Goal: Task Accomplishment & Management: Use online tool/utility

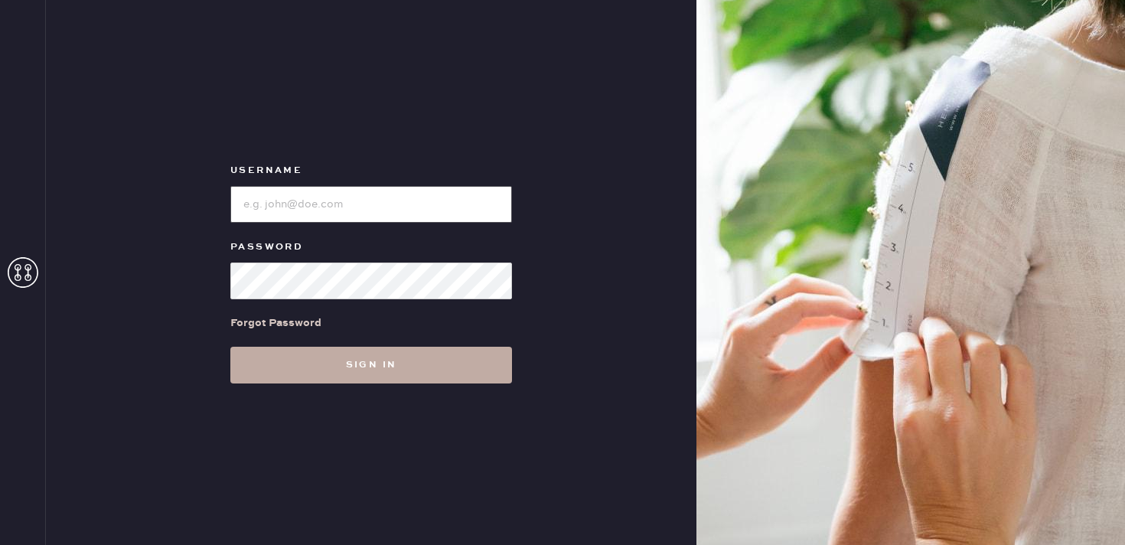
type input "reformationbethesdarow"
click at [358, 382] on button "Sign in" at bounding box center [371, 365] width 282 height 37
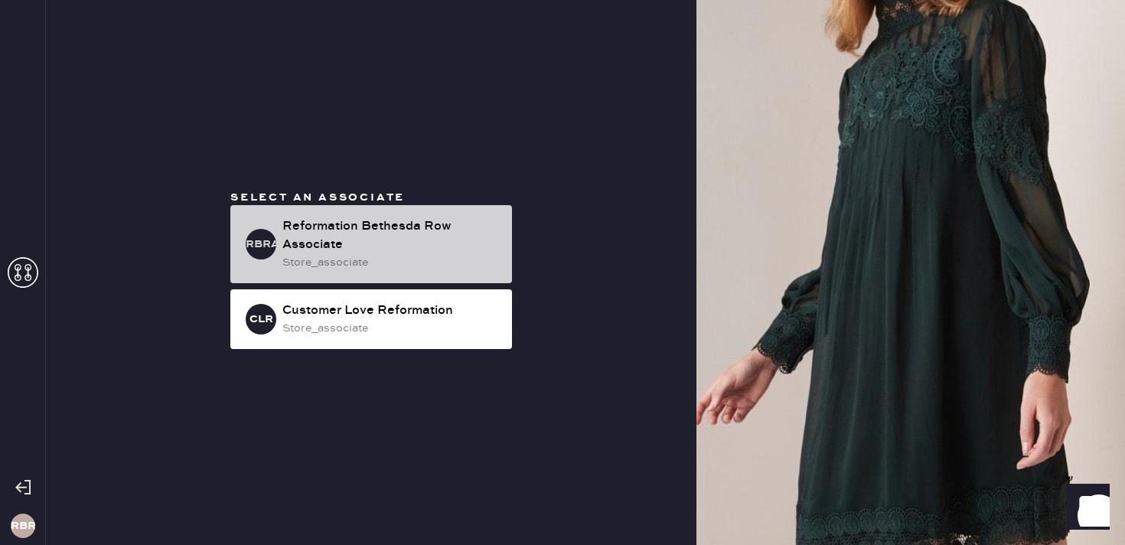
click at [383, 238] on div "Reformation Bethesda Row Associate" at bounding box center [390, 235] width 217 height 37
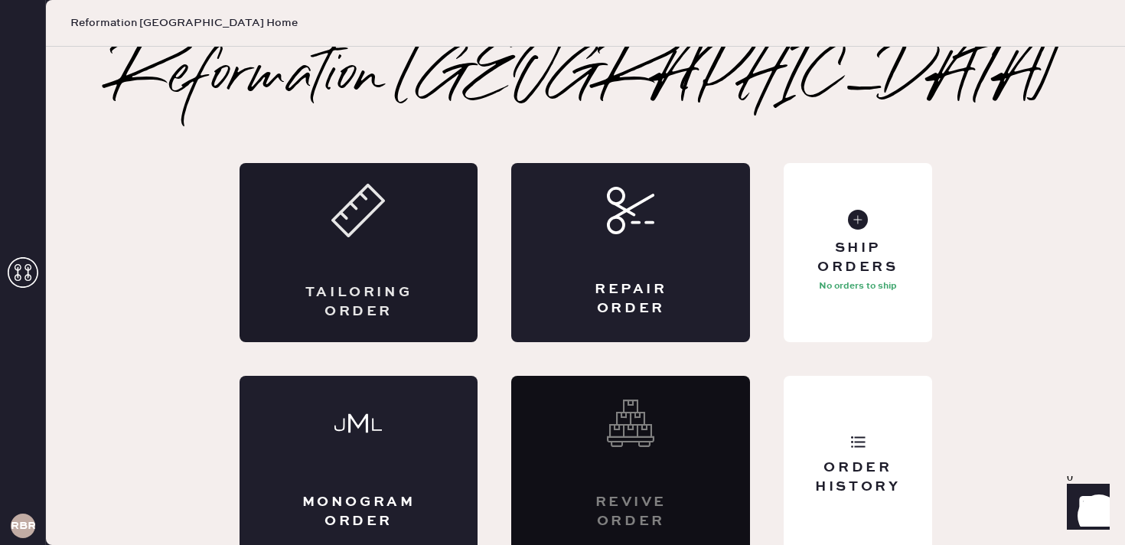
click at [385, 209] on icon at bounding box center [358, 211] width 54 height 54
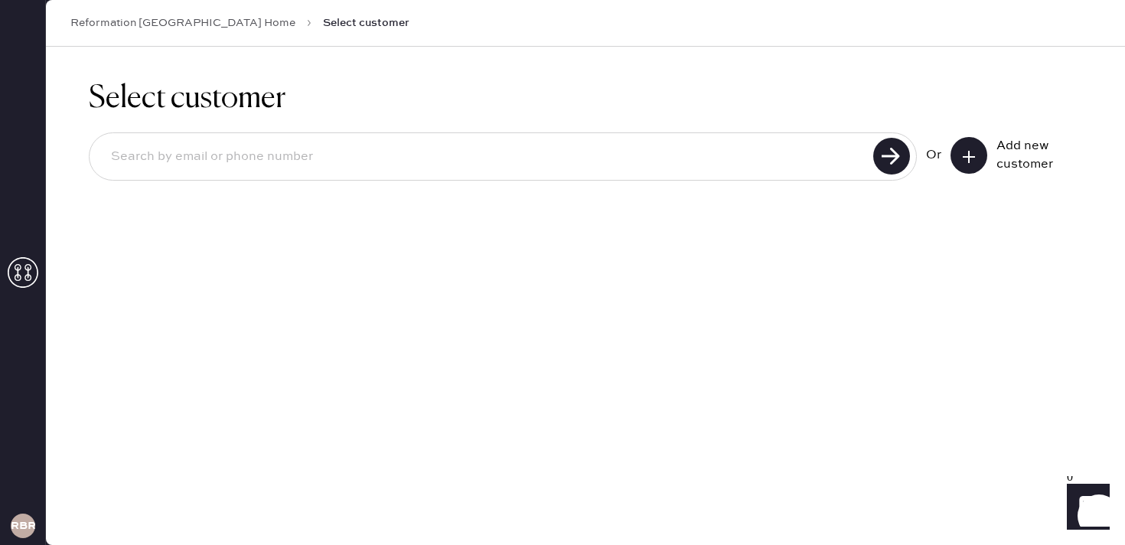
click at [333, 157] on input at bounding box center [484, 156] width 770 height 35
type input "9143934601"
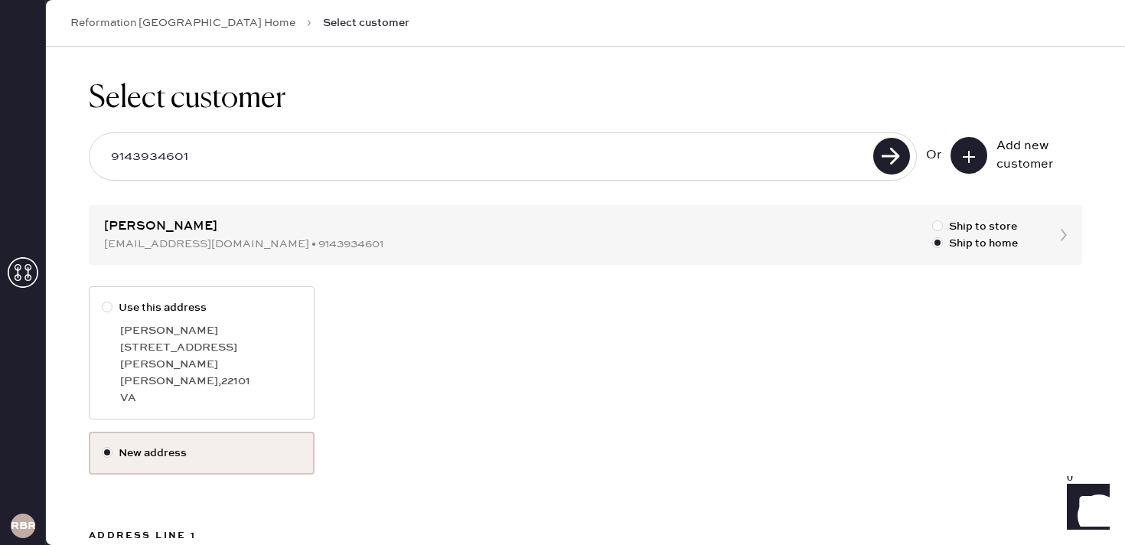
click at [207, 373] on div "[PERSON_NAME] , 22101" at bounding box center [210, 381] width 181 height 17
click at [103, 300] on input "Use this address" at bounding box center [102, 299] width 1 height 1
radio input "true"
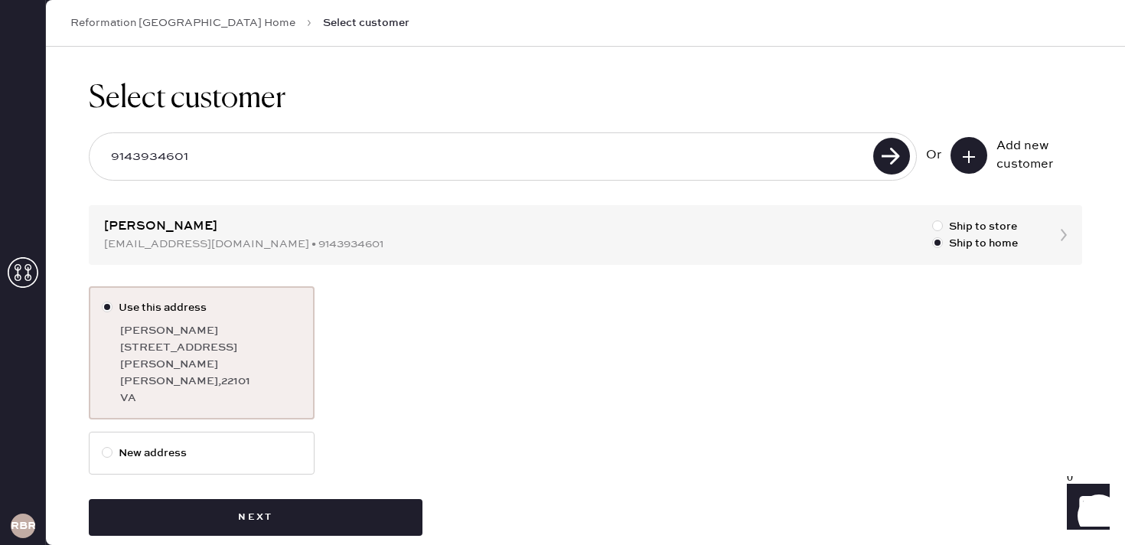
scroll to position [8, 0]
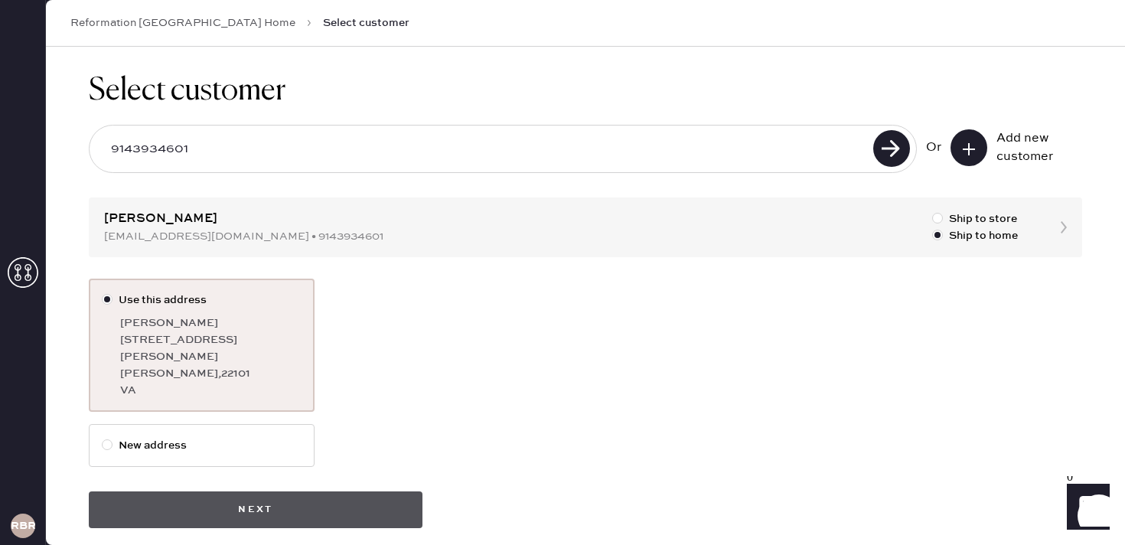
click at [295, 491] on button "Next" at bounding box center [256, 509] width 334 height 37
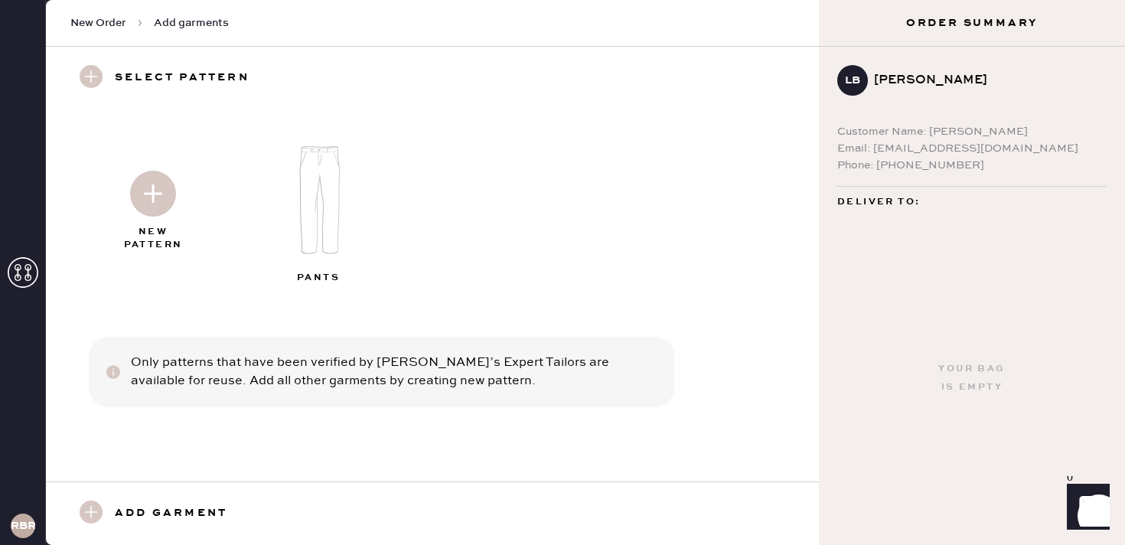
click at [155, 197] on img at bounding box center [153, 194] width 46 height 46
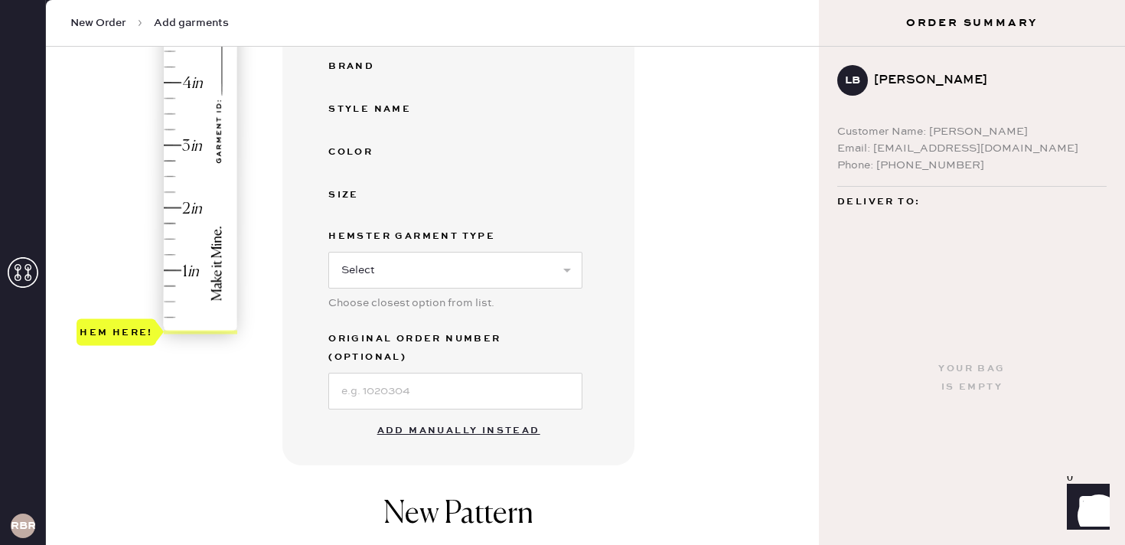
scroll to position [334, 0]
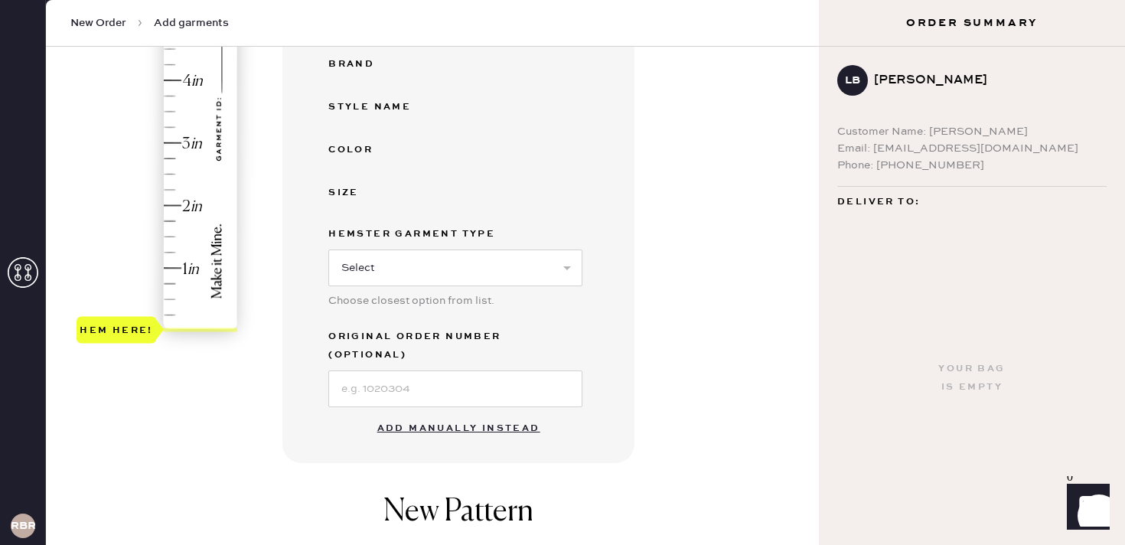
click at [430, 413] on button "Add manually instead" at bounding box center [458, 428] width 181 height 31
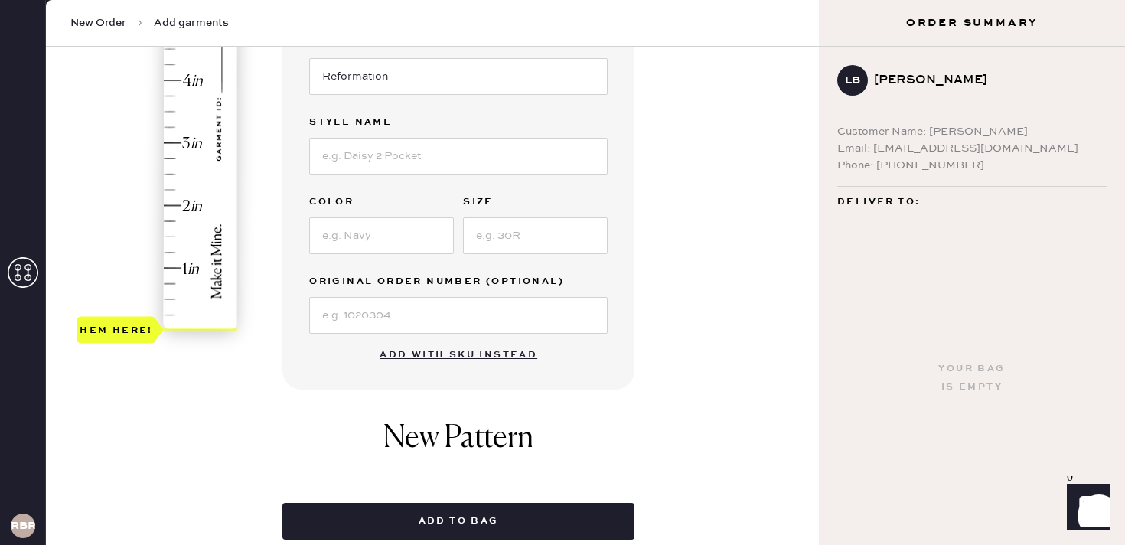
click at [172, 202] on div "Hem here!" at bounding box center [158, 111] width 163 height 451
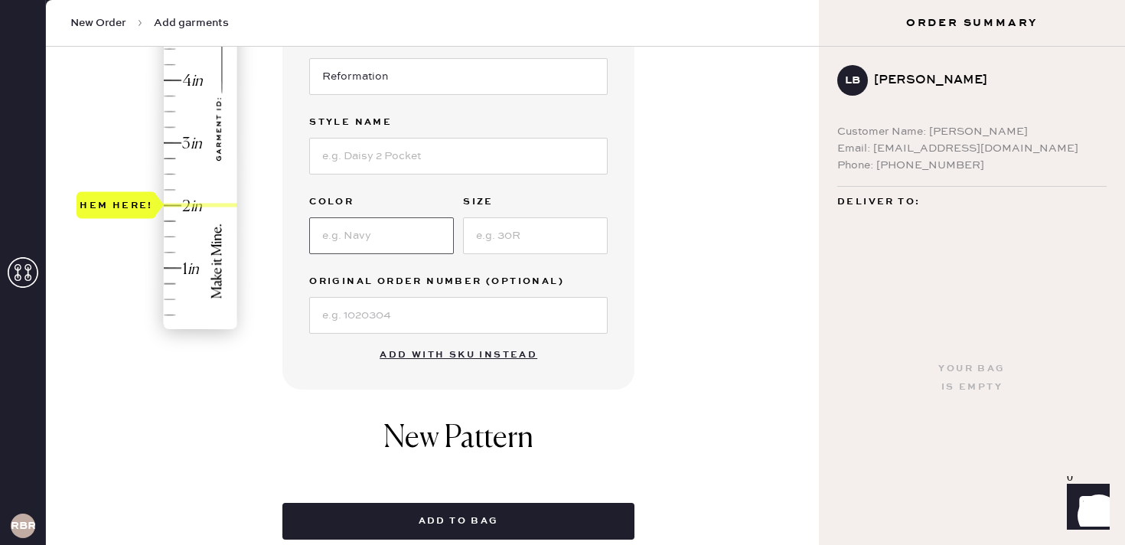
click at [383, 248] on input at bounding box center [381, 235] width 145 height 37
type input "ondine"
click at [509, 245] on input at bounding box center [535, 235] width 145 height 37
type input "29"
click at [354, 159] on input at bounding box center [458, 156] width 298 height 37
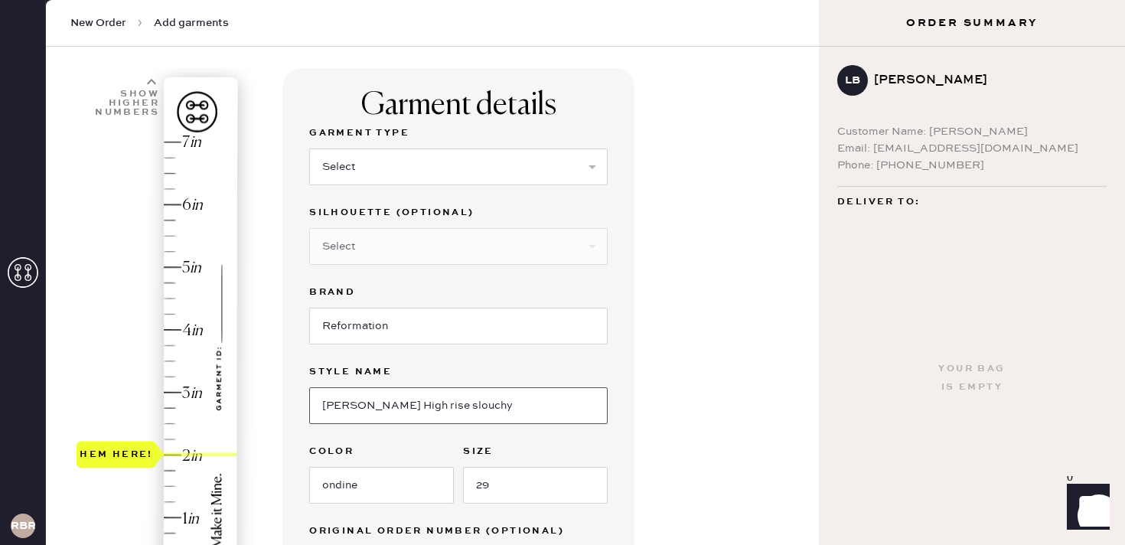
scroll to position [0, 0]
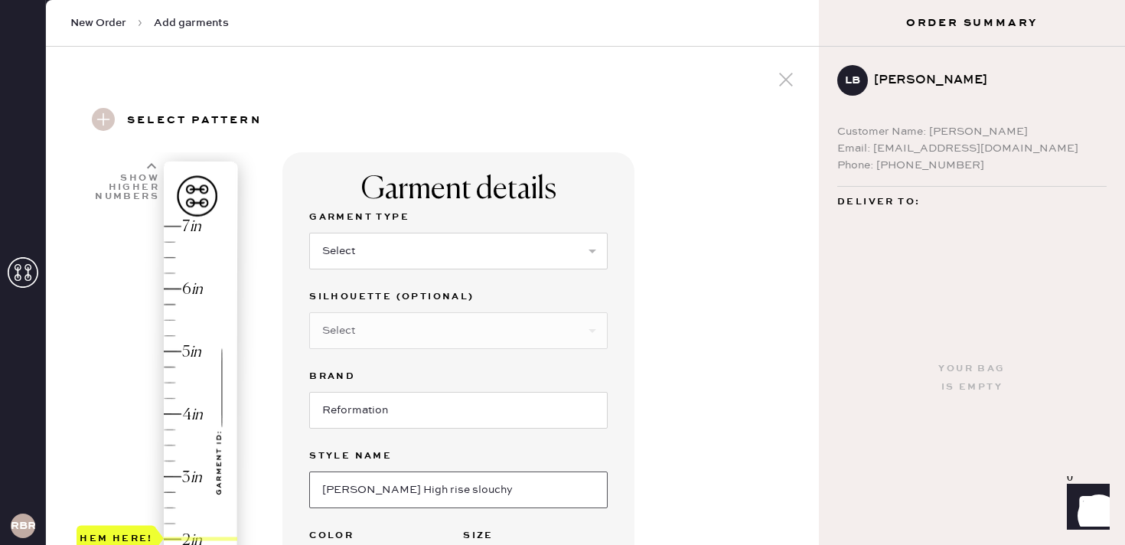
type input "[PERSON_NAME] High rise slouchy"
click at [399, 249] on select "Select Basic Skirt Jeans Leggings Pants Shorts Basic Sleeved Dress Basic Sleeve…" at bounding box center [458, 251] width 298 height 37
select select "2"
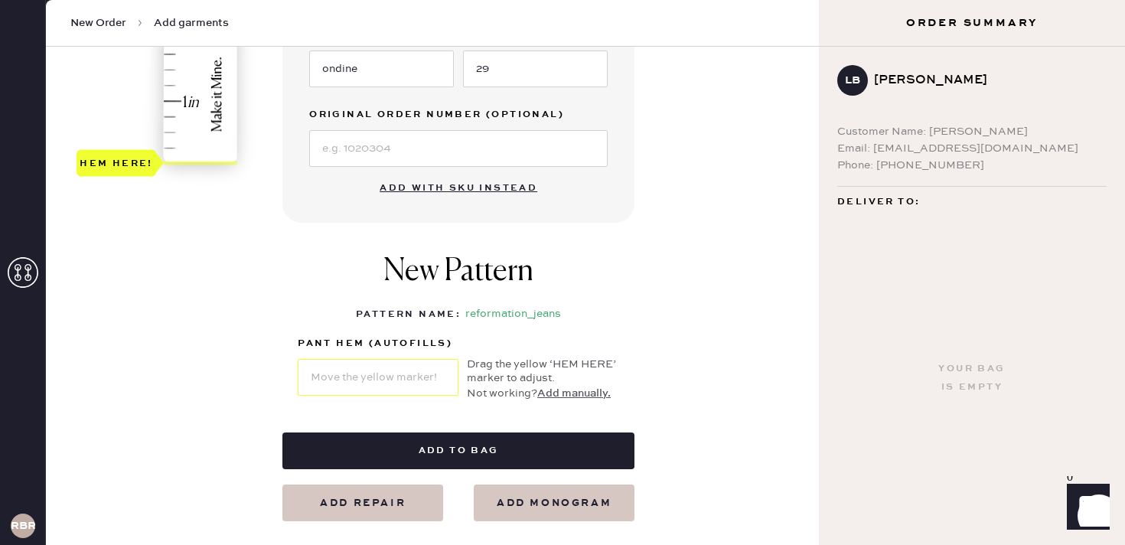
scroll to position [502, 0]
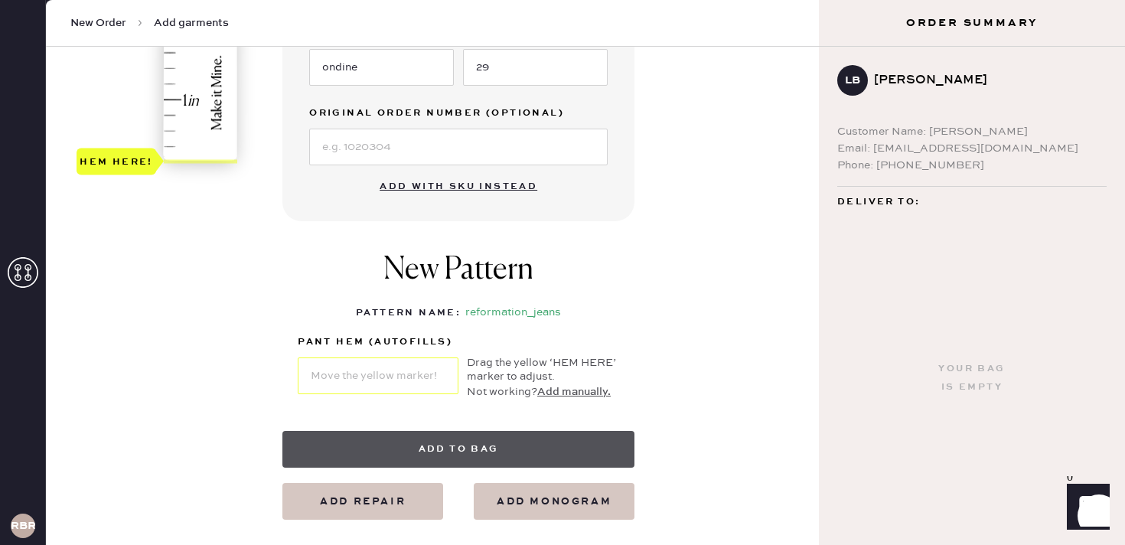
click at [460, 444] on button "Add to bag" at bounding box center [458, 449] width 352 height 37
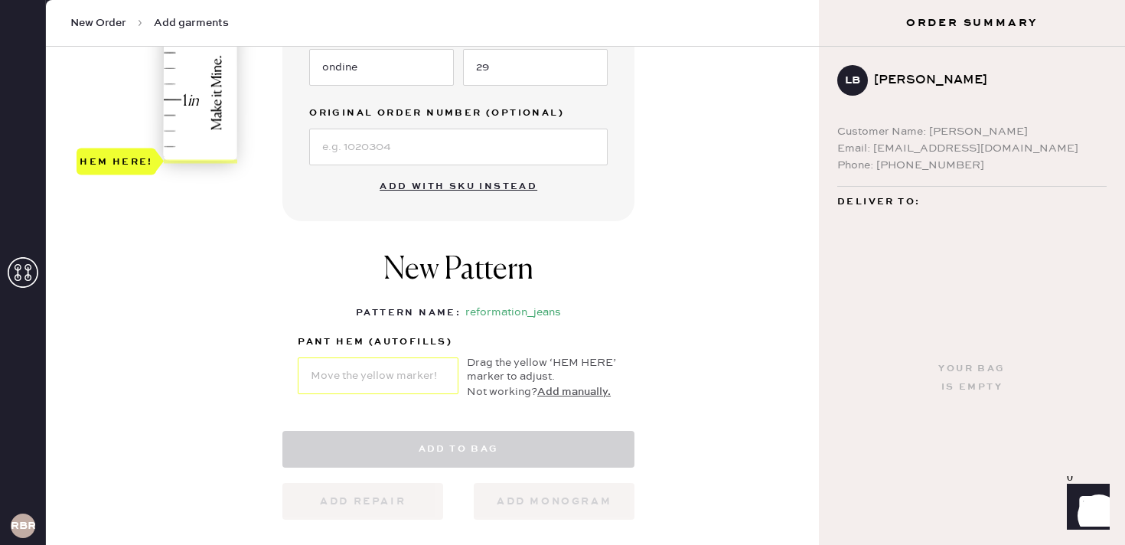
select select "2"
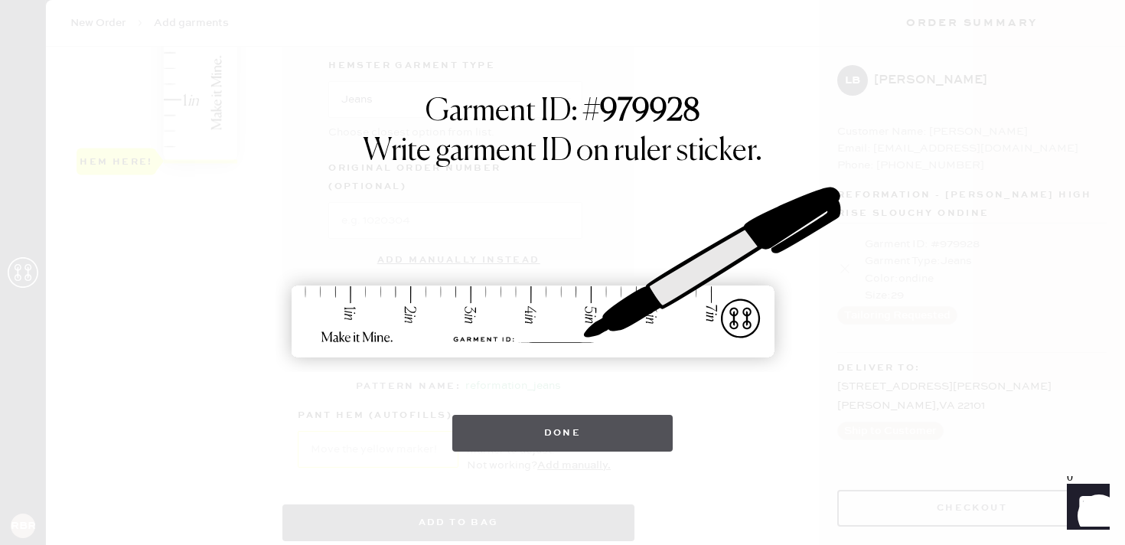
click at [510, 433] on button "Done" at bounding box center [562, 433] width 221 height 37
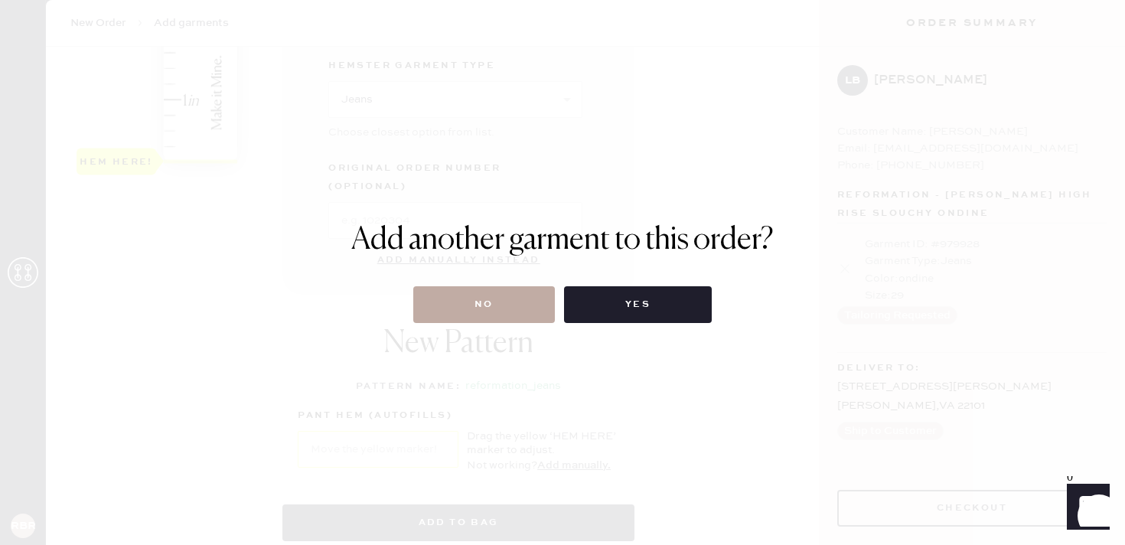
click at [487, 306] on button "No" at bounding box center [484, 304] width 142 height 37
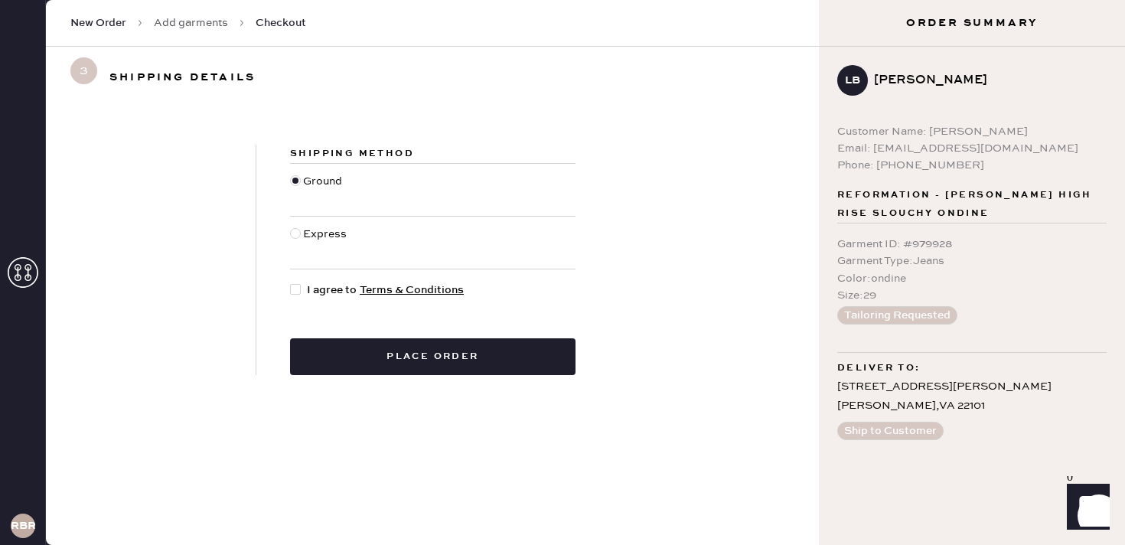
click at [301, 292] on div at bounding box center [298, 290] width 17 height 17
click at [291, 282] on input "I agree to Terms & Conditions" at bounding box center [290, 282] width 1 height 1
checkbox input "true"
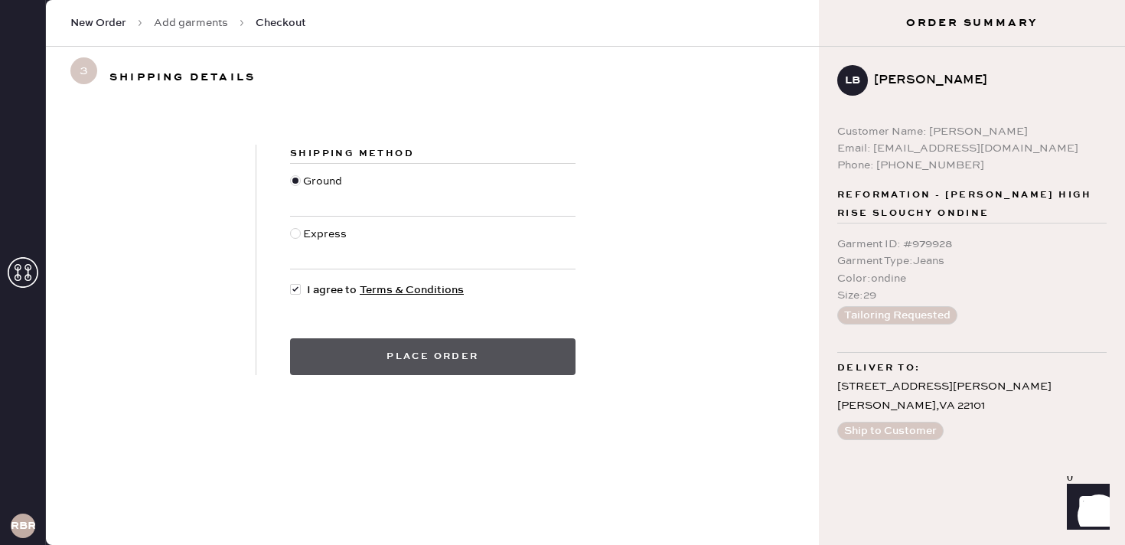
click at [400, 343] on button "Place order" at bounding box center [432, 356] width 285 height 37
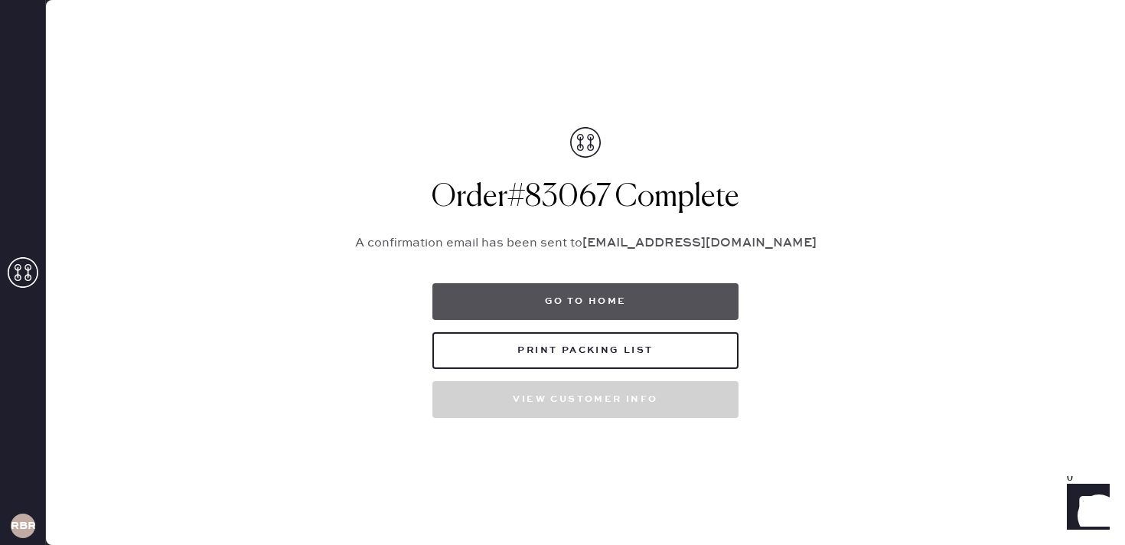
click at [588, 288] on button "Go to home" at bounding box center [585, 301] width 306 height 37
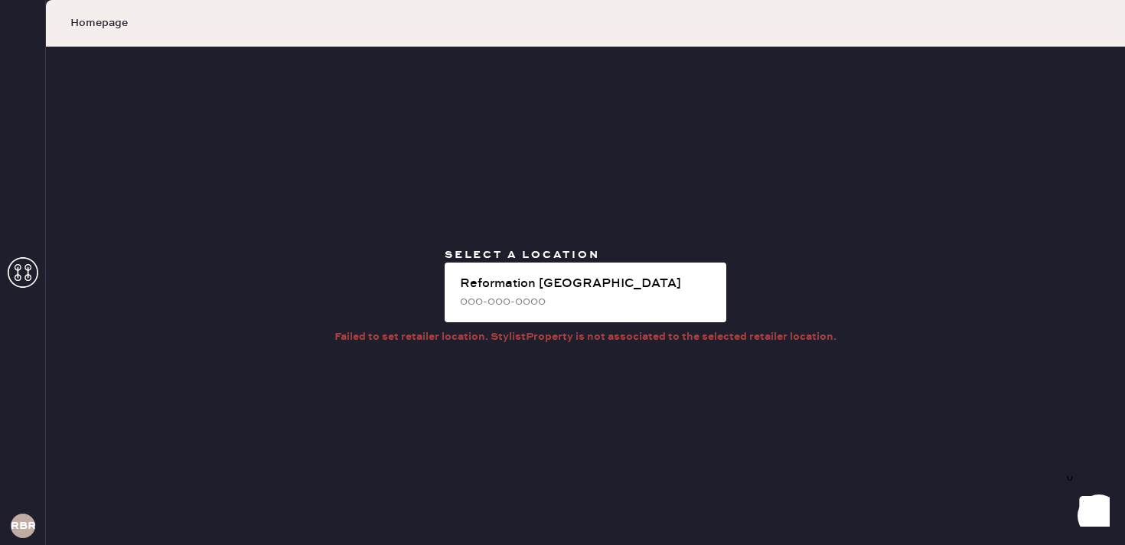
click at [235, 24] on div "Homepage" at bounding box center [585, 23] width 1079 height 47
click at [20, 271] on icon at bounding box center [23, 272] width 31 height 31
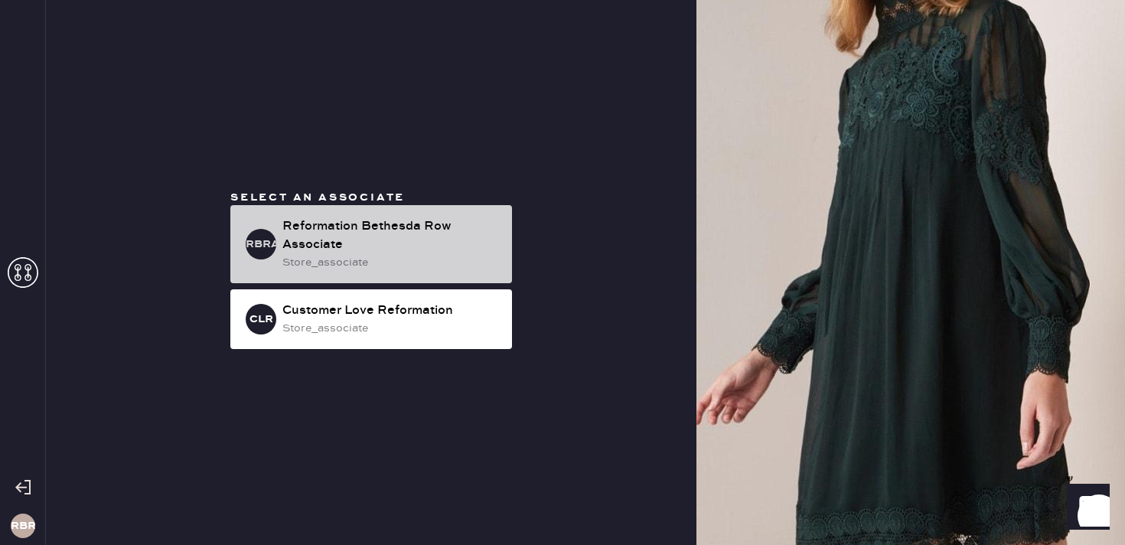
click at [373, 259] on div "store_associate" at bounding box center [390, 262] width 217 height 17
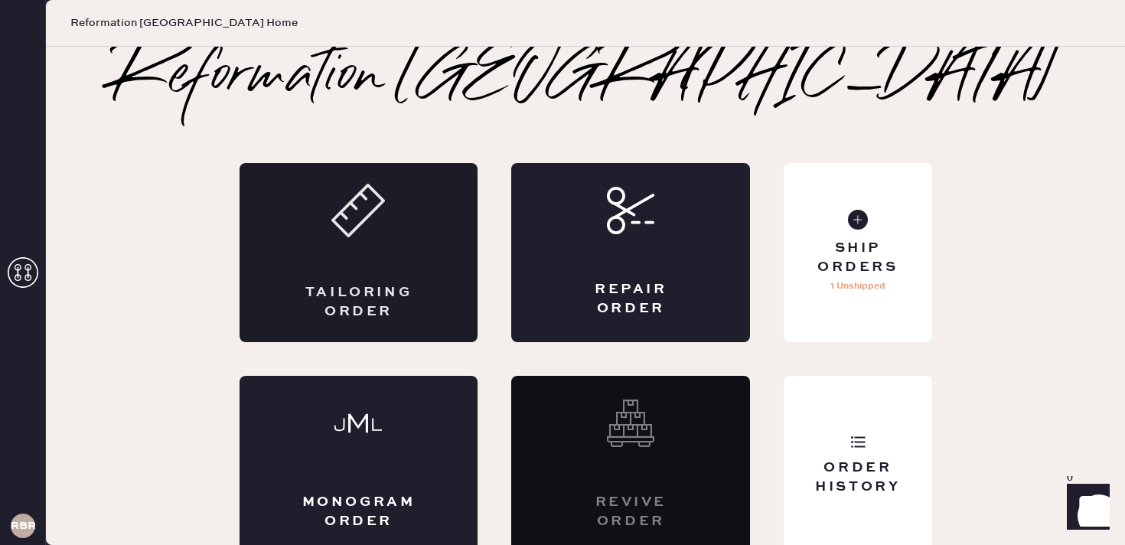
click at [358, 219] on icon at bounding box center [358, 211] width 54 height 54
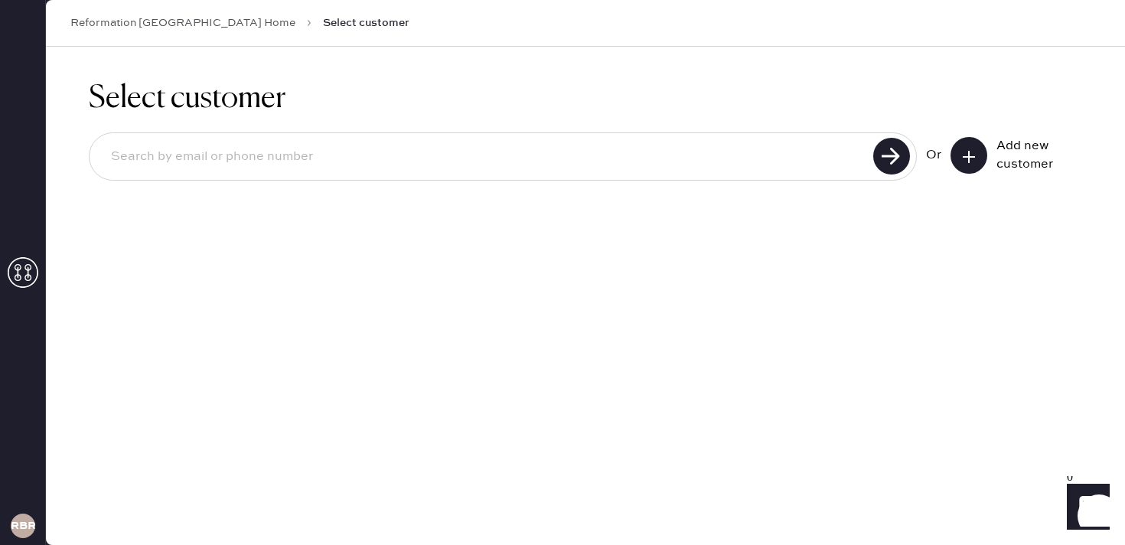
click at [262, 139] on input at bounding box center [484, 156] width 770 height 35
paste input "9143934601"
type input "9143934601"
